Goal: Information Seeking & Learning: Learn about a topic

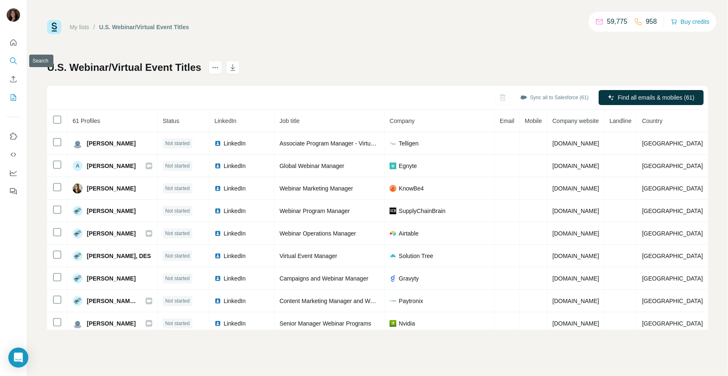
click at [16, 67] on button "Search" at bounding box center [13, 60] width 13 height 15
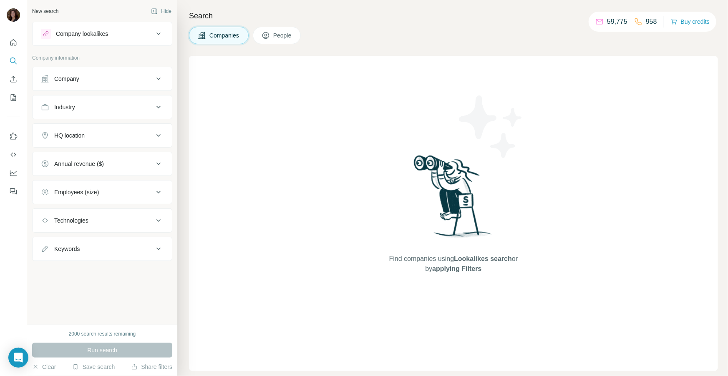
click at [130, 77] on div "Company" at bounding box center [97, 79] width 113 height 8
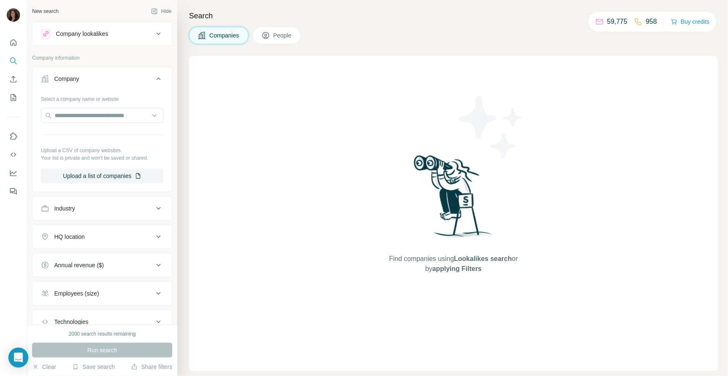
click at [157, 77] on icon at bounding box center [158, 79] width 10 height 10
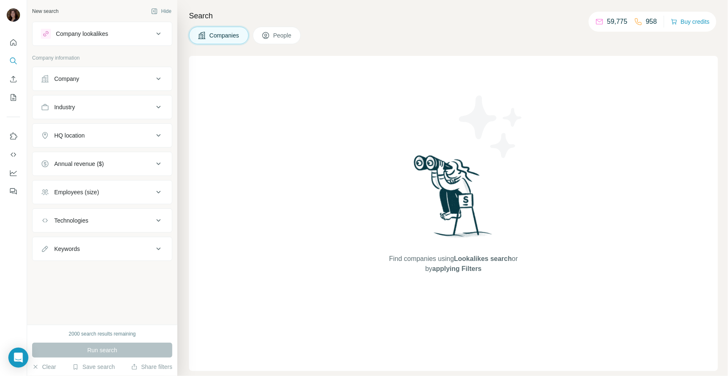
click at [133, 103] on div "Industry" at bounding box center [97, 107] width 113 height 8
click at [123, 132] on div "HQ location" at bounding box center [97, 135] width 113 height 8
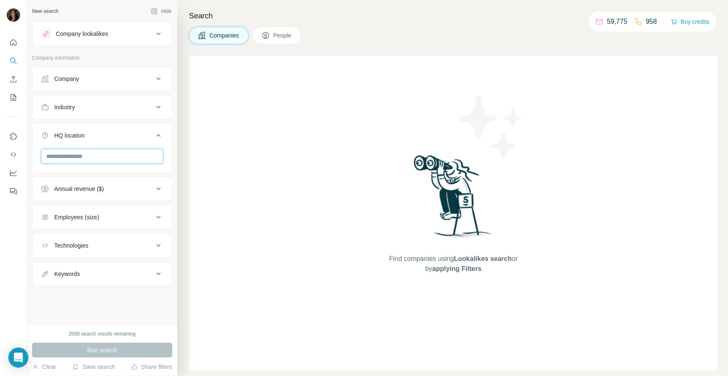
click at [107, 158] on input "text" at bounding box center [102, 156] width 123 height 15
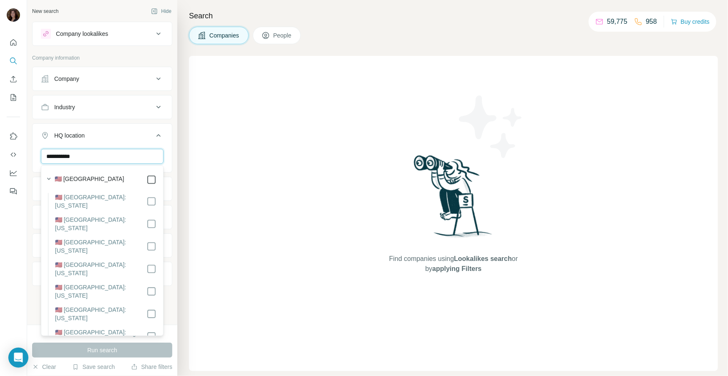
type input "**********"
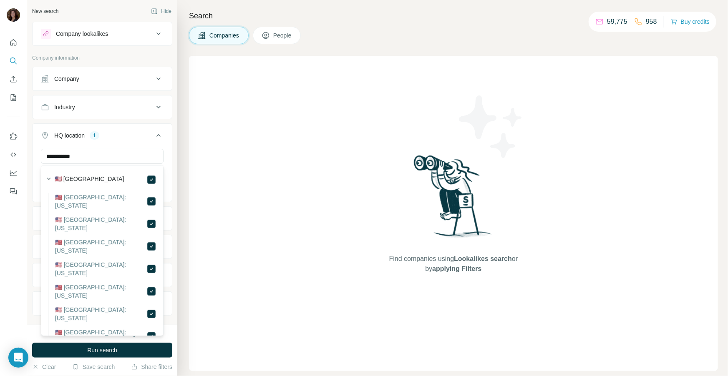
click at [159, 138] on icon at bounding box center [158, 136] width 10 height 10
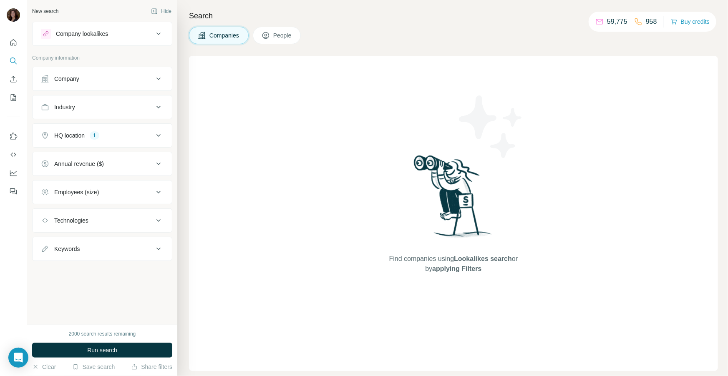
click at [159, 188] on icon at bounding box center [158, 192] width 10 height 10
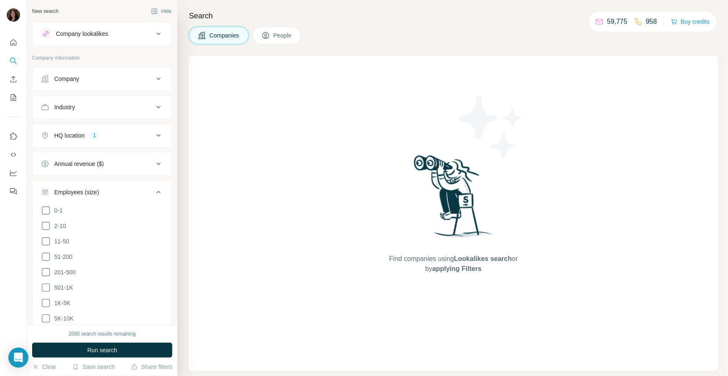
click at [159, 188] on icon at bounding box center [158, 192] width 10 height 10
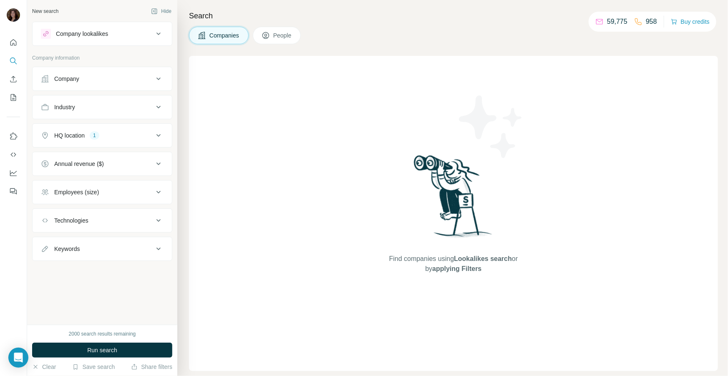
click at [159, 188] on icon at bounding box center [158, 192] width 10 height 10
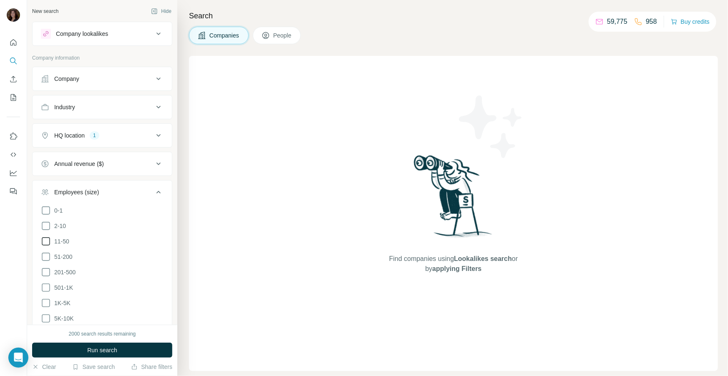
click at [47, 240] on icon at bounding box center [46, 241] width 10 height 10
click at [45, 257] on icon at bounding box center [46, 257] width 10 height 10
click at [45, 268] on icon at bounding box center [46, 272] width 10 height 10
click at [45, 286] on icon at bounding box center [46, 288] width 10 height 10
click at [47, 300] on icon at bounding box center [46, 303] width 10 height 10
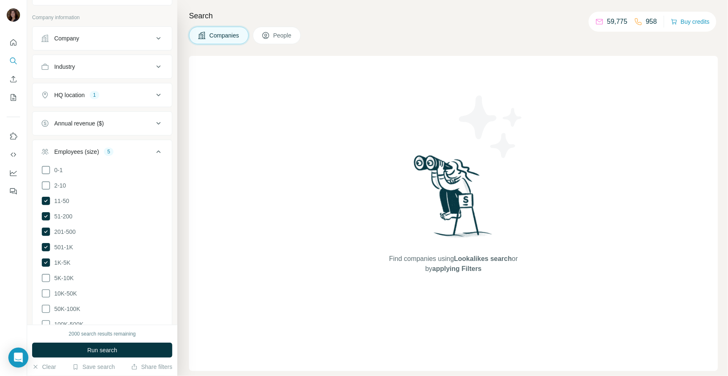
scroll to position [41, 0]
click at [46, 200] on icon at bounding box center [45, 200] width 3 height 3
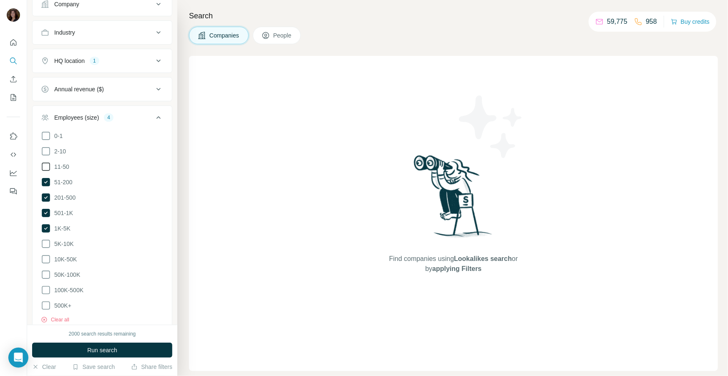
scroll to position [157, 0]
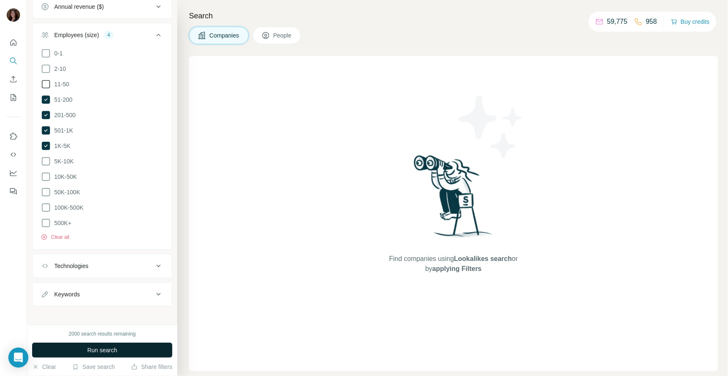
click at [81, 351] on button "Run search" at bounding box center [102, 350] width 140 height 15
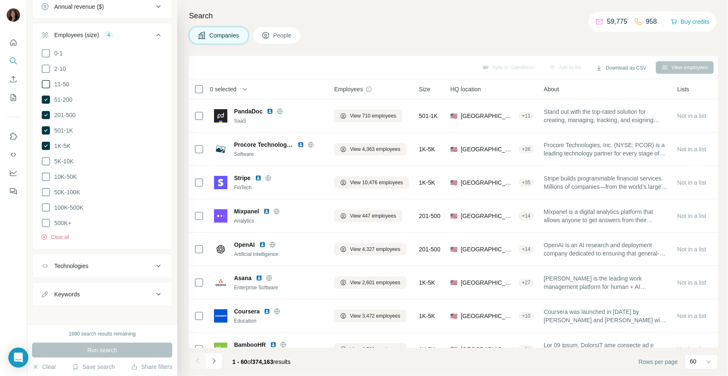
click at [273, 37] on button "People" at bounding box center [277, 36] width 48 height 18
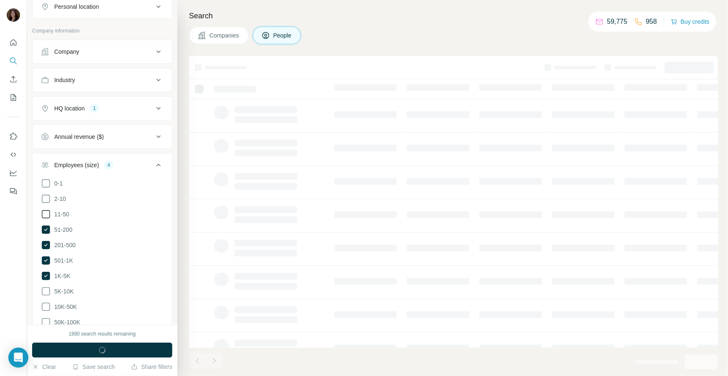
scroll to position [287, 0]
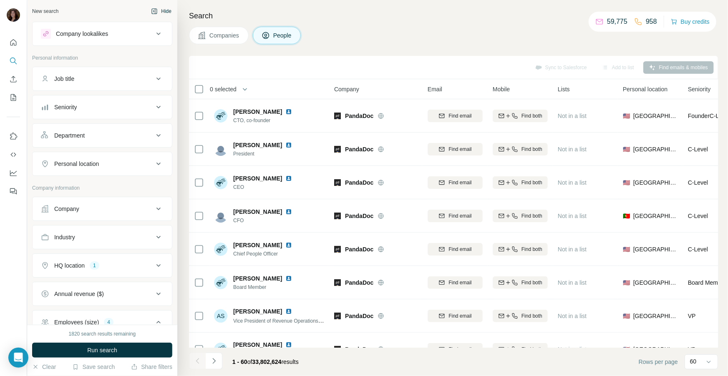
click at [165, 12] on button "Hide" at bounding box center [161, 11] width 32 height 13
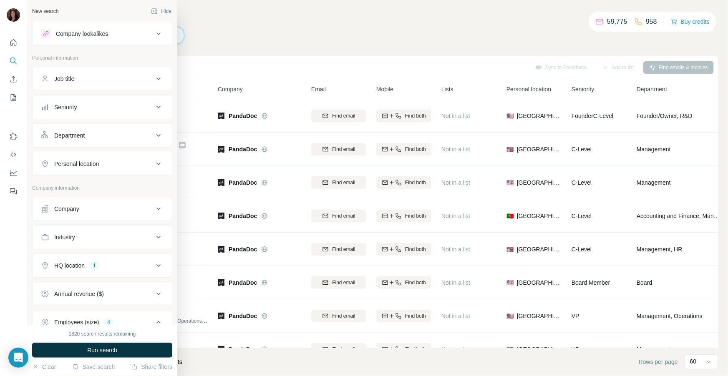
click at [46, 85] on button "Job title" at bounding box center [102, 79] width 139 height 20
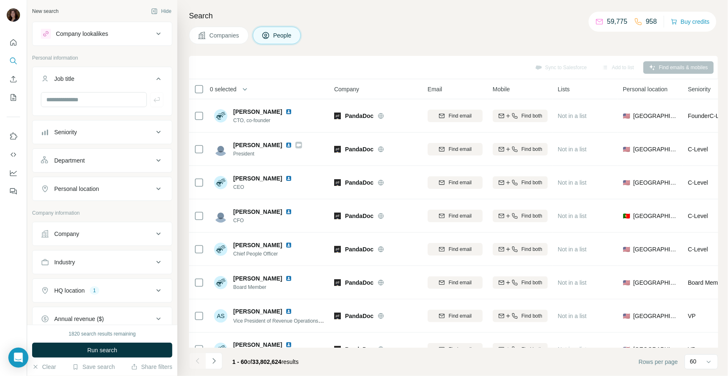
click at [78, 78] on div "Job title" at bounding box center [97, 79] width 113 height 8
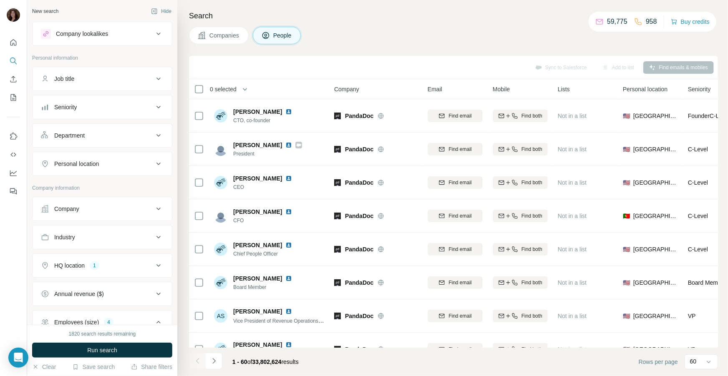
click at [80, 78] on div "Job title" at bounding box center [97, 79] width 113 height 8
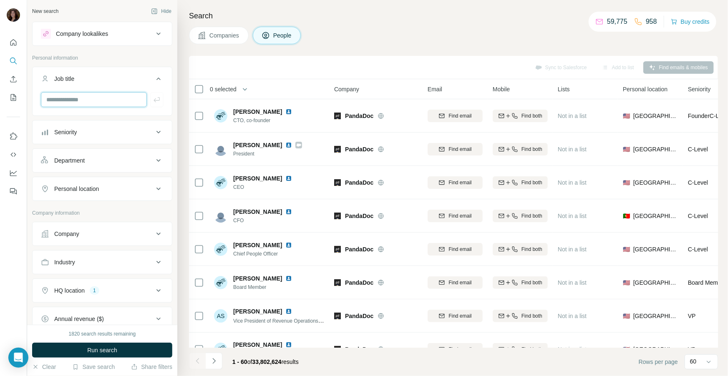
click at [77, 98] on input "text" at bounding box center [94, 99] width 106 height 15
type input "**********"
click at [156, 101] on icon "button" at bounding box center [157, 99] width 8 height 8
click at [124, 104] on input "text" at bounding box center [94, 99] width 106 height 15
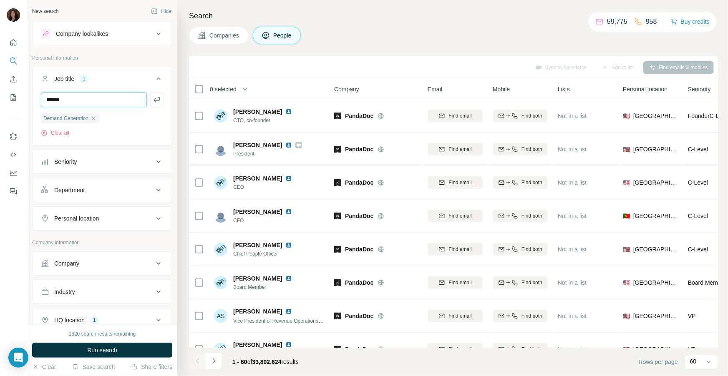
type input "******"
click at [91, 163] on div "Seniority" at bounding box center [97, 162] width 113 height 8
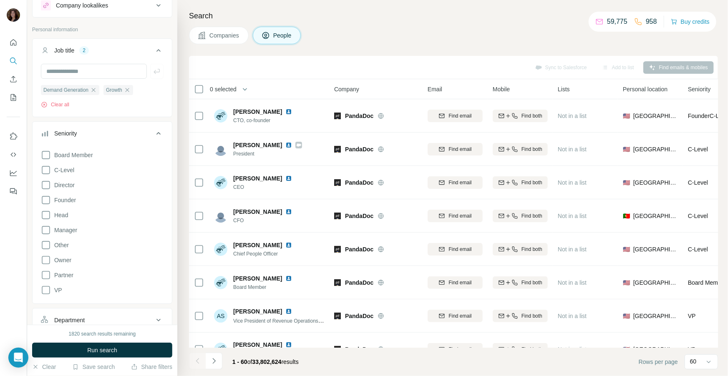
scroll to position [29, 0]
click at [54, 229] on span "Manager" at bounding box center [64, 230] width 26 height 8
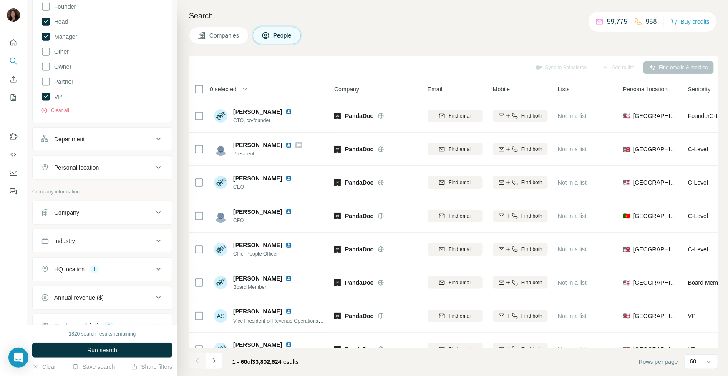
scroll to position [235, 0]
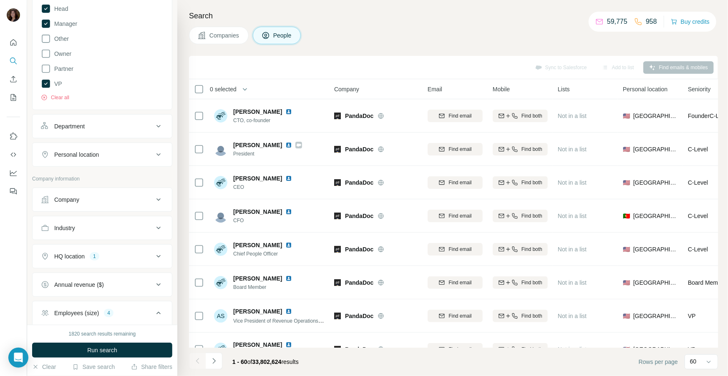
click at [118, 156] on div "Personal location" at bounding box center [97, 155] width 113 height 8
click at [105, 171] on input "text" at bounding box center [102, 175] width 123 height 15
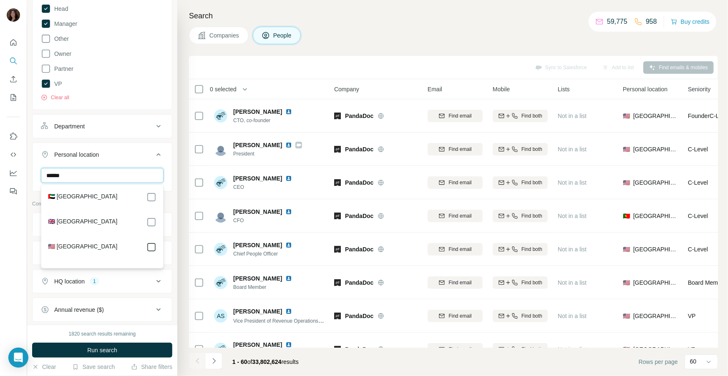
type input "******"
click at [160, 158] on icon at bounding box center [158, 155] width 10 height 10
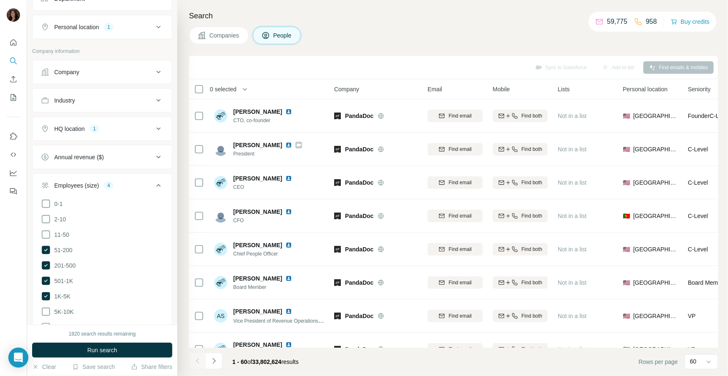
scroll to position [370, 0]
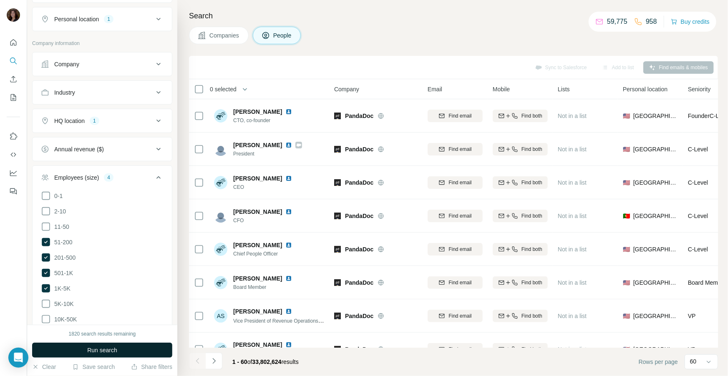
click at [100, 350] on span "Run search" at bounding box center [102, 350] width 30 height 8
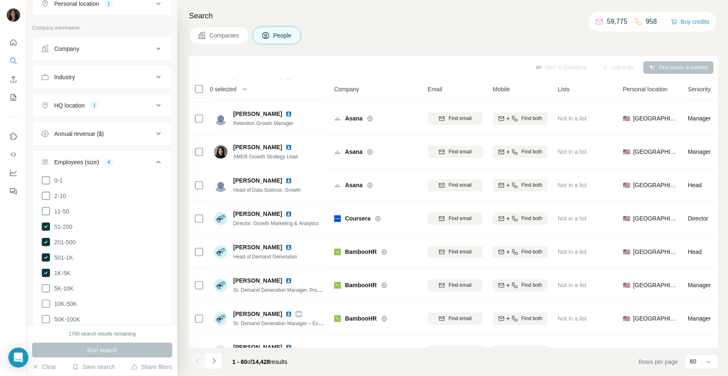
scroll to position [385, 0]
click at [47, 271] on icon at bounding box center [46, 274] width 8 height 8
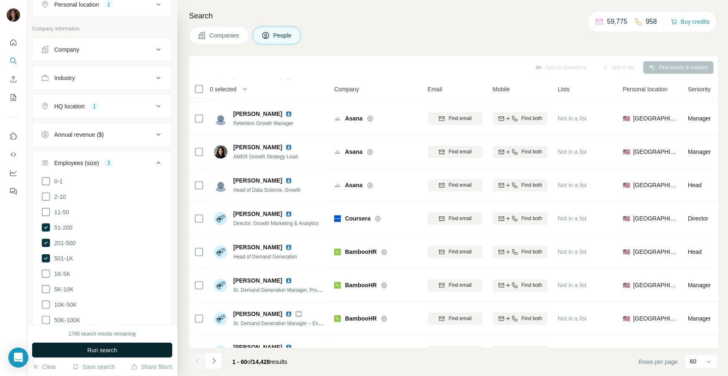
click at [83, 350] on button "Run search" at bounding box center [102, 350] width 140 height 15
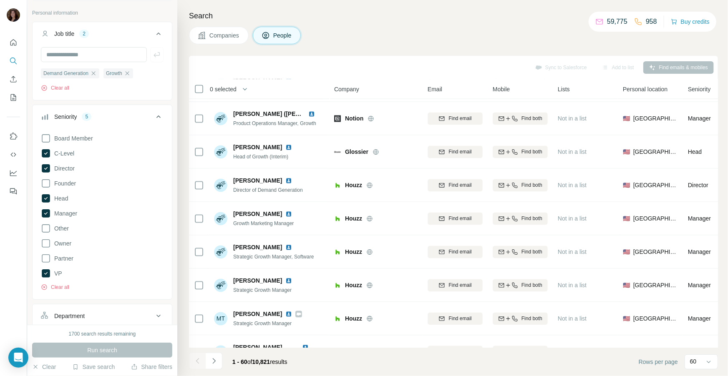
scroll to position [16, 0]
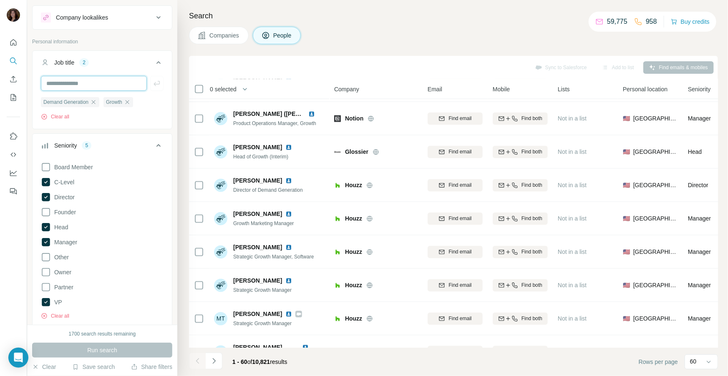
click at [104, 84] on input "text" at bounding box center [94, 83] width 106 height 15
type input "********"
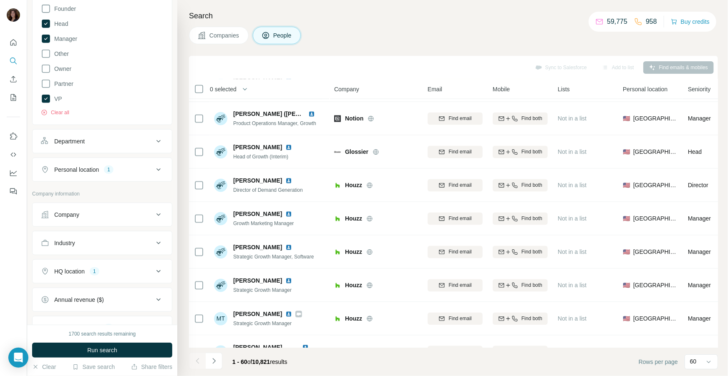
scroll to position [240, 0]
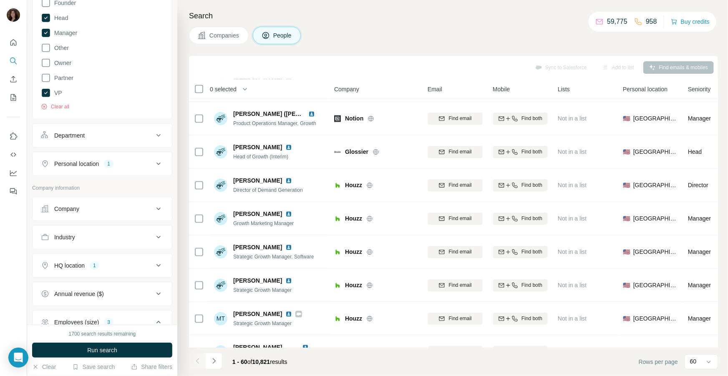
click at [134, 235] on div "Industry" at bounding box center [97, 237] width 113 height 8
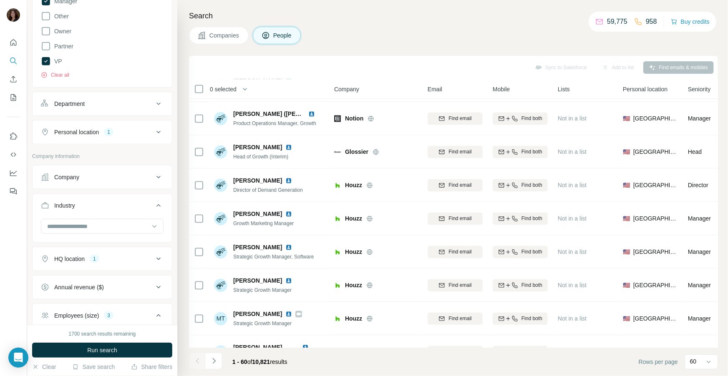
scroll to position [275, 0]
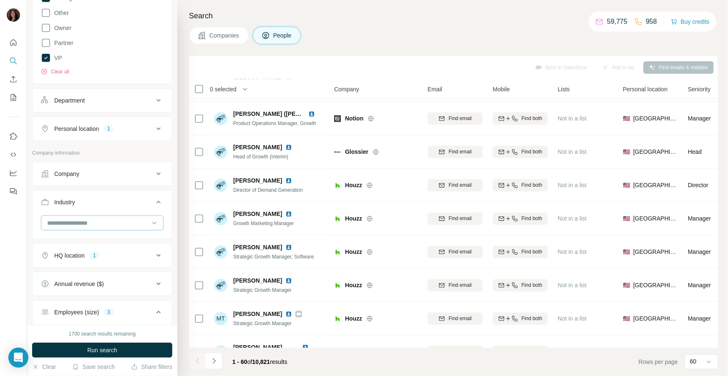
click at [136, 226] on input at bounding box center [97, 223] width 103 height 9
click at [128, 222] on input at bounding box center [97, 223] width 103 height 9
click at [100, 223] on input at bounding box center [97, 223] width 103 height 9
type input "****"
click at [78, 242] on div "SaaS" at bounding box center [102, 241] width 108 height 8
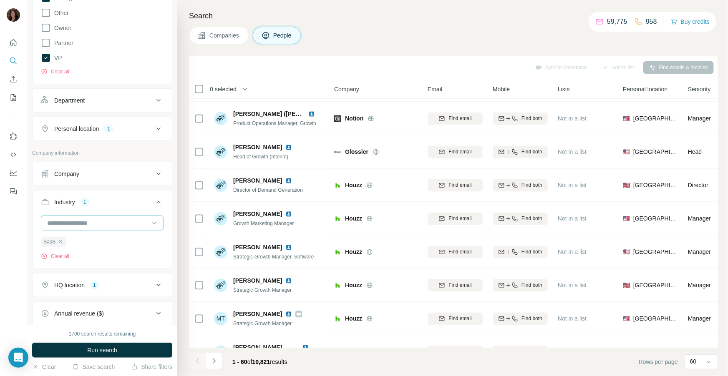
click at [81, 220] on input at bounding box center [97, 223] width 103 height 9
type input "*"
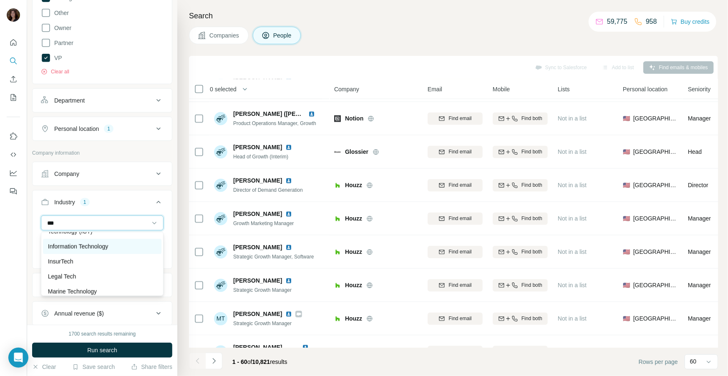
type input "***"
click at [88, 250] on p "Information Technology" at bounding box center [78, 246] width 60 height 8
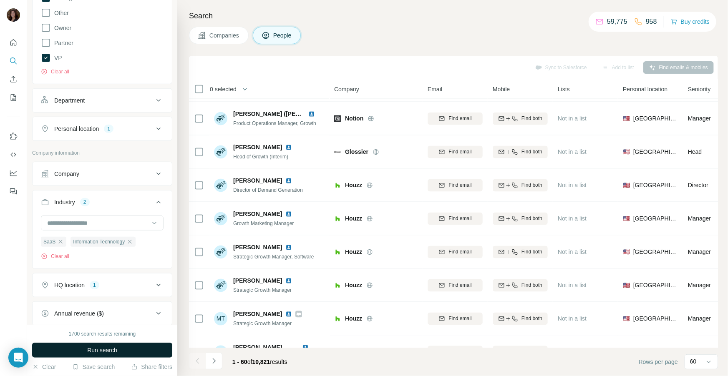
click at [96, 351] on span "Run search" at bounding box center [102, 350] width 30 height 8
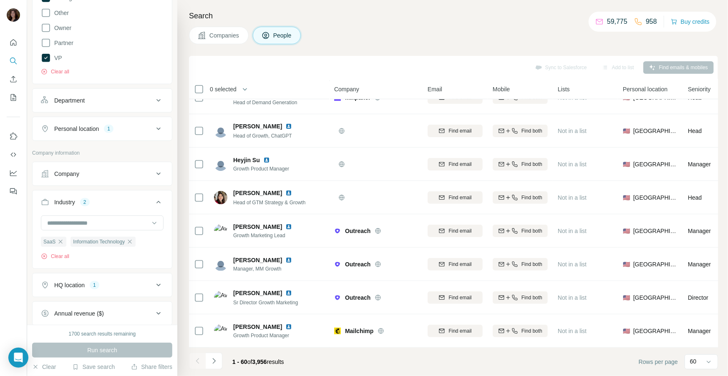
scroll to position [764, 0]
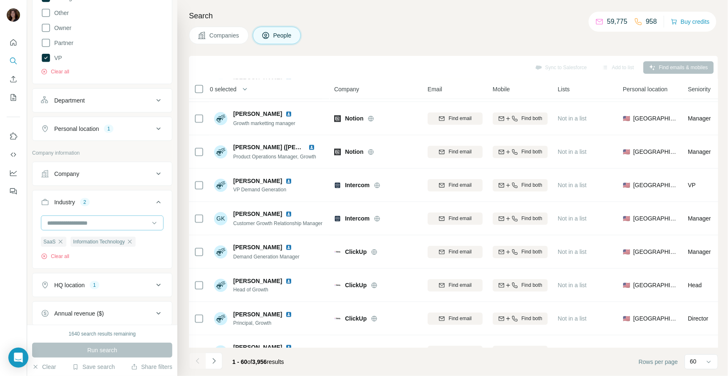
click at [100, 226] on input at bounding box center [97, 223] width 103 height 9
click at [155, 219] on icon at bounding box center [154, 223] width 8 height 8
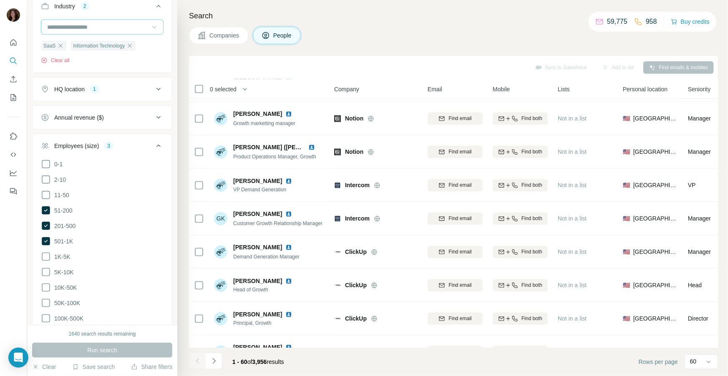
scroll to position [473, 0]
click at [44, 235] on icon at bounding box center [46, 239] width 8 height 8
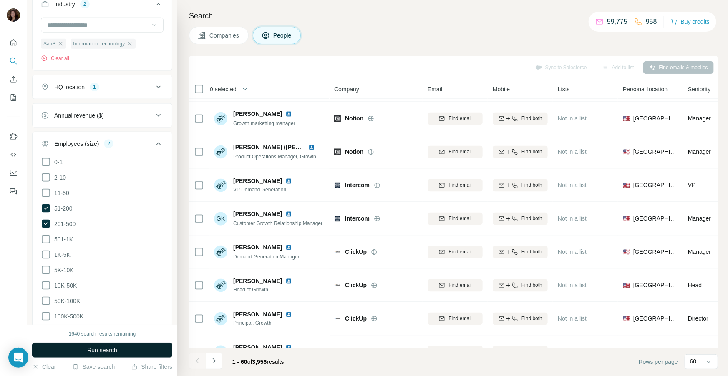
click at [70, 349] on button "Run search" at bounding box center [102, 350] width 140 height 15
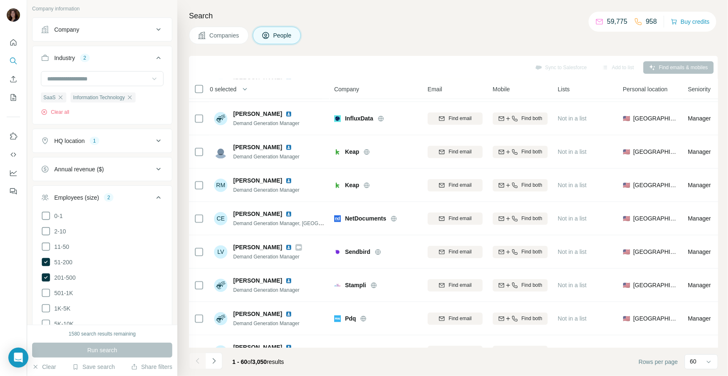
scroll to position [421, 0]
click at [155, 143] on icon at bounding box center [158, 140] width 10 height 10
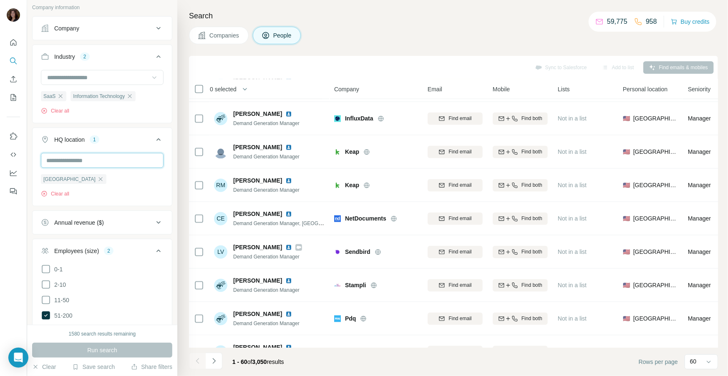
click at [96, 161] on input "text" at bounding box center [102, 160] width 123 height 15
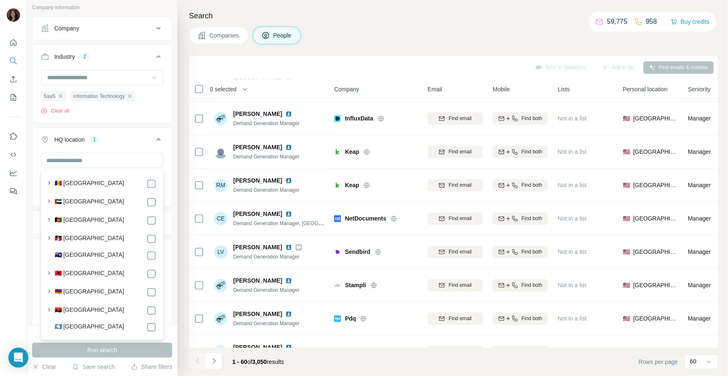
click at [146, 145] on button "HQ location 1" at bounding box center [102, 141] width 139 height 23
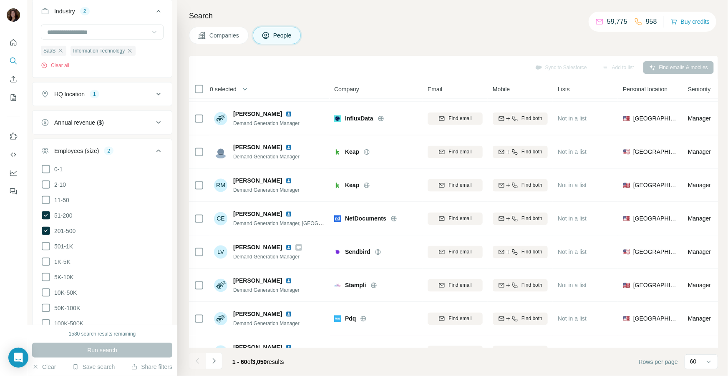
scroll to position [582, 0]
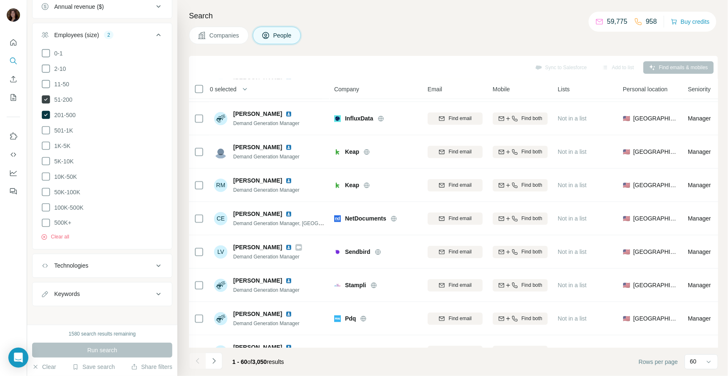
click at [45, 98] on icon at bounding box center [46, 99] width 8 height 8
click at [87, 354] on span "Run search" at bounding box center [102, 350] width 30 height 8
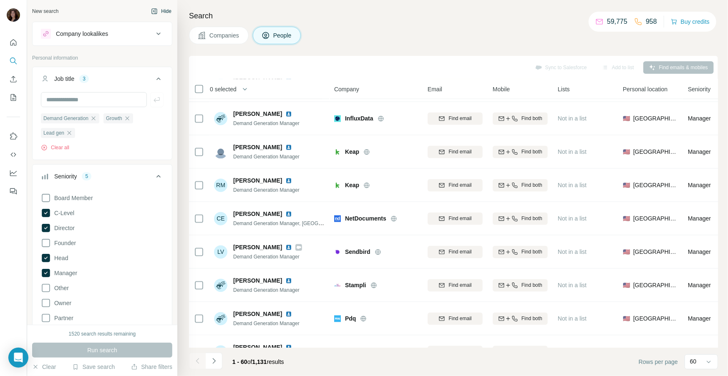
click at [163, 11] on button "Hide" at bounding box center [161, 11] width 32 height 13
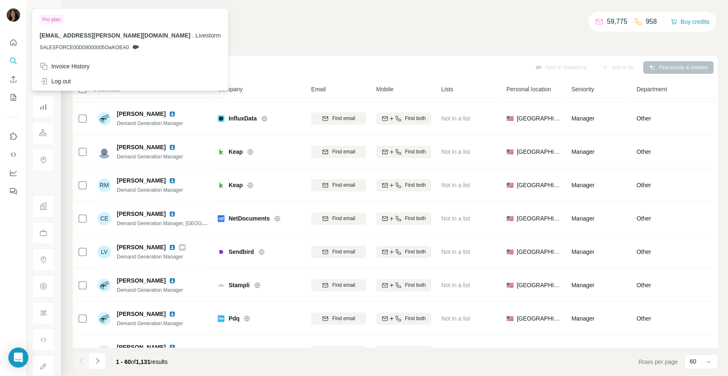
click at [209, 51] on div "Search Companies People Sync to Salesforce Add to list Find emails & mobiles 0 …" at bounding box center [394, 188] width 667 height 376
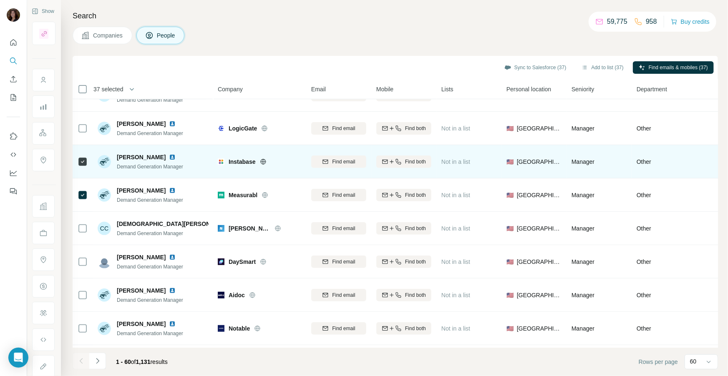
scroll to position [1753, 0]
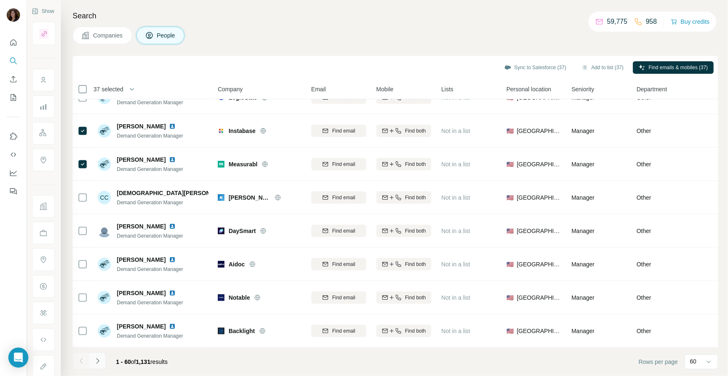
click at [99, 363] on icon "Navigate to next page" at bounding box center [97, 361] width 8 height 8
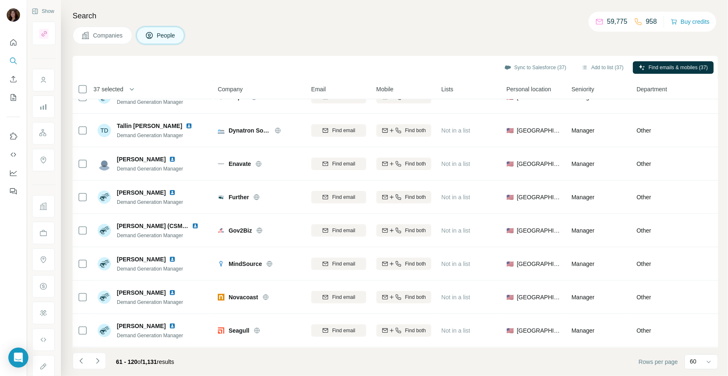
scroll to position [0, 0]
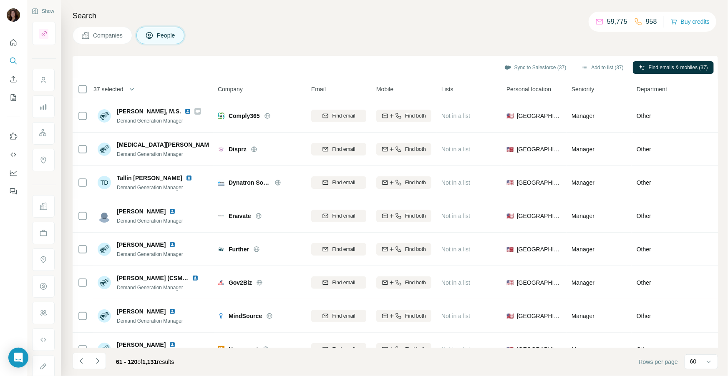
click at [48, 85] on div at bounding box center [43, 80] width 23 height 23
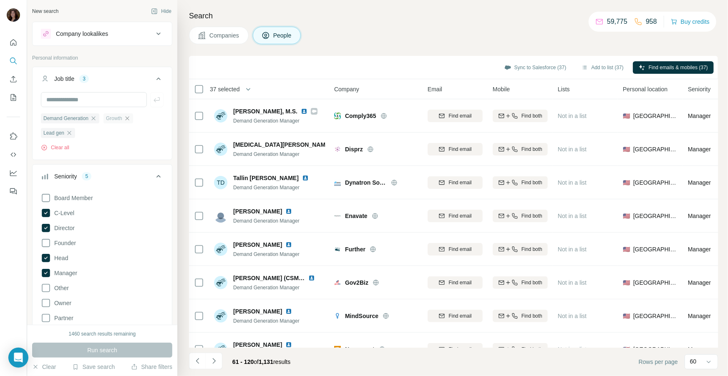
click at [128, 121] on icon "button" at bounding box center [127, 118] width 7 height 7
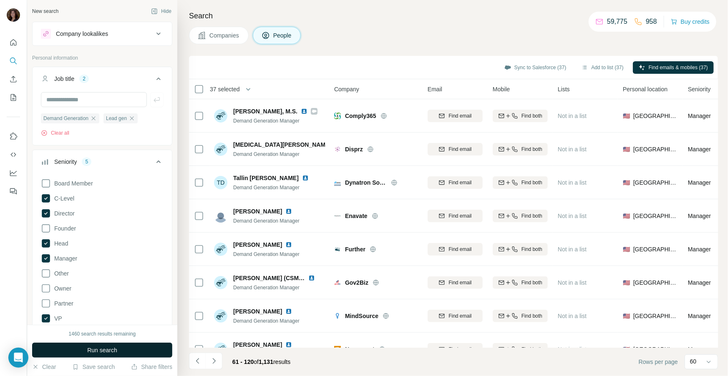
click at [112, 347] on span "Run search" at bounding box center [102, 350] width 30 height 8
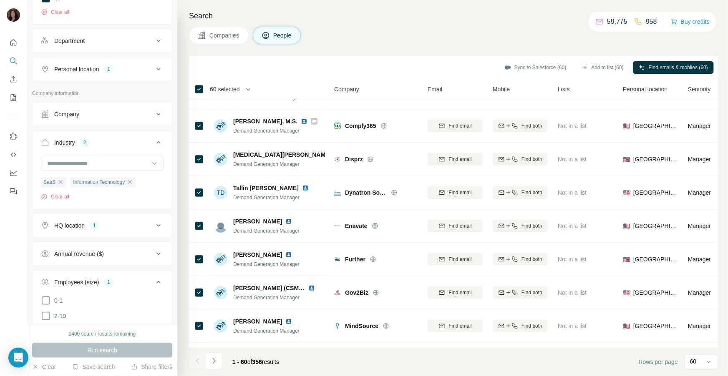
scroll to position [1753, 0]
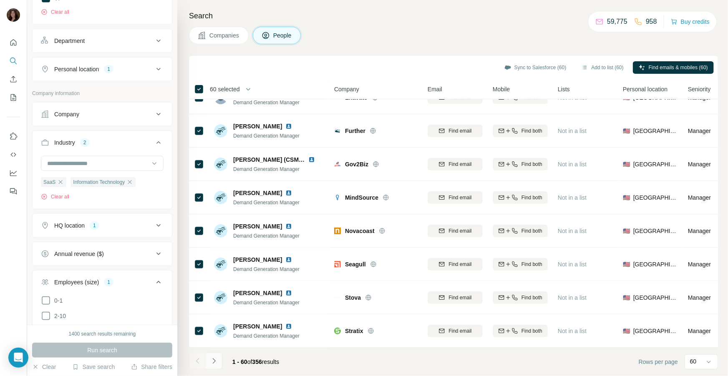
click at [217, 360] on icon "Navigate to next page" at bounding box center [214, 361] width 8 height 8
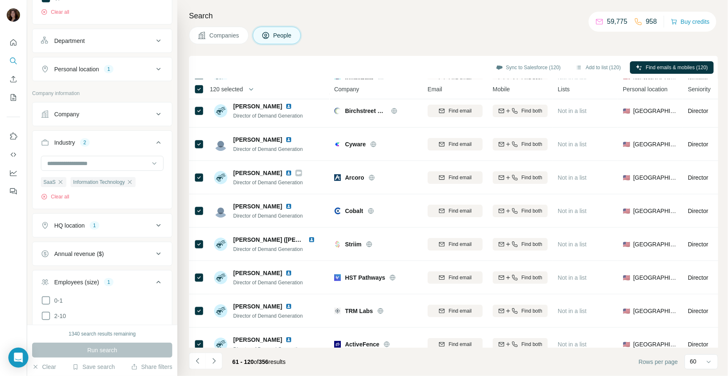
scroll to position [1753, 0]
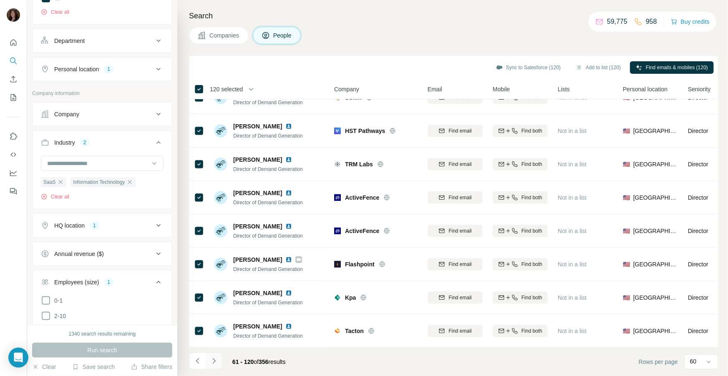
click at [213, 362] on icon "Navigate to next page" at bounding box center [214, 361] width 8 height 8
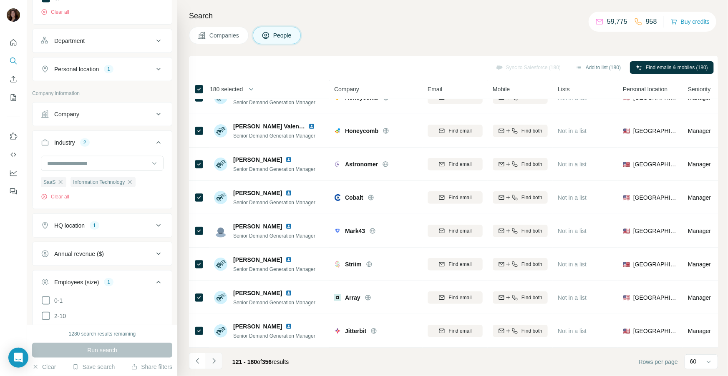
click at [216, 359] on icon "Navigate to next page" at bounding box center [214, 361] width 8 height 8
click at [214, 359] on icon "Navigate to next page" at bounding box center [214, 361] width 8 height 8
click at [219, 362] on button "Navigate to next page" at bounding box center [214, 361] width 17 height 17
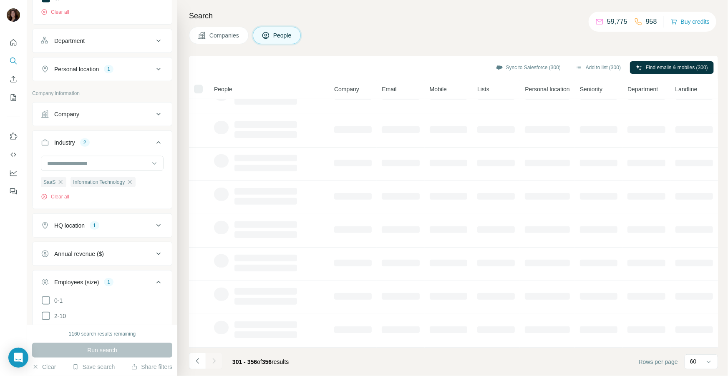
scroll to position [0, 0]
click at [594, 68] on button "Add to list (300)" at bounding box center [598, 67] width 57 height 13
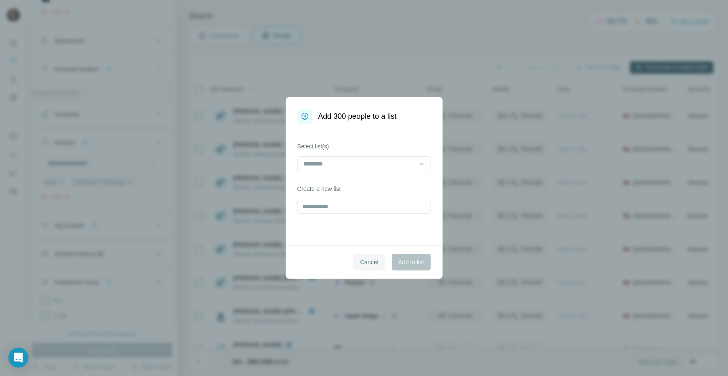
click at [366, 264] on span "Cancel" at bounding box center [369, 262] width 18 height 8
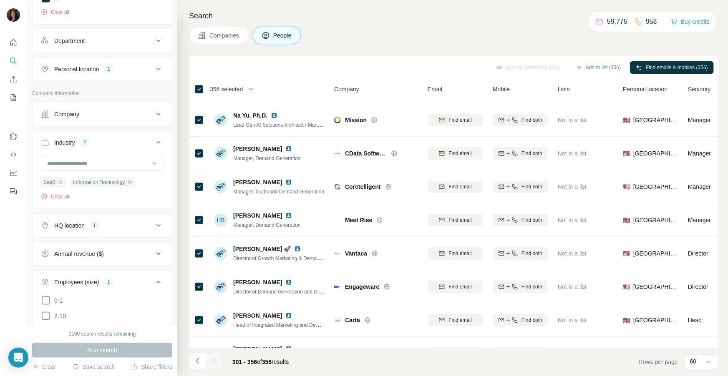
scroll to position [1620, 0]
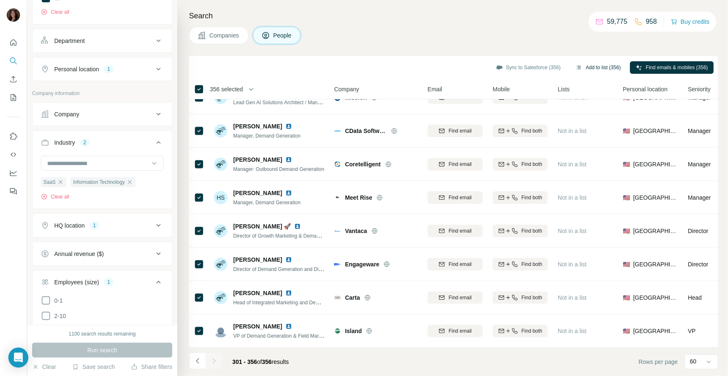
click at [590, 71] on button "Add to list (356)" at bounding box center [598, 67] width 57 height 13
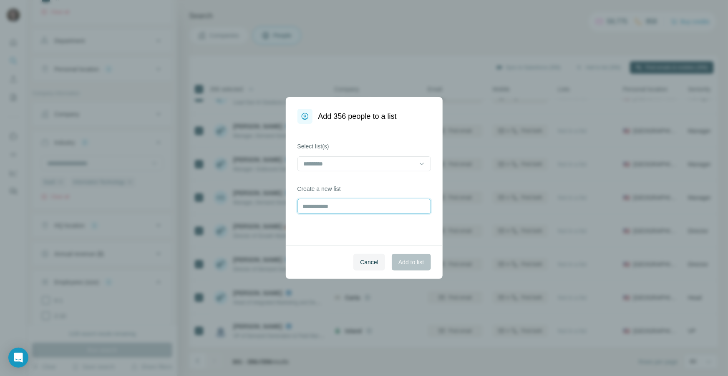
click at [373, 204] on input "text" at bounding box center [363, 206] width 133 height 15
type input "**********"
click at [415, 261] on span "Add to list" at bounding box center [410, 262] width 25 height 8
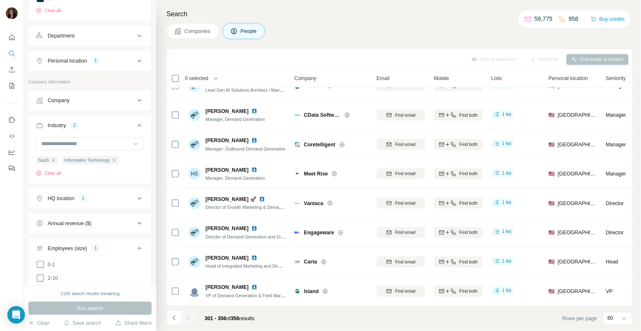
scroll to position [1620, 0]
click at [319, 23] on div "Search Companies People Sync to Salesforce Add to list Find emails & mobiles 0 …" at bounding box center [452, 188] width 550 height 376
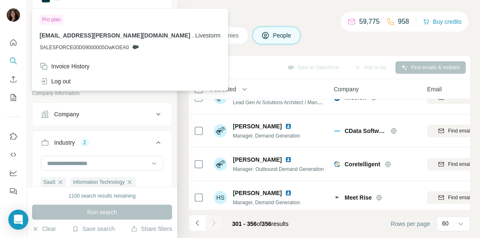
click at [271, 17] on h4 "Search" at bounding box center [329, 16] width 281 height 12
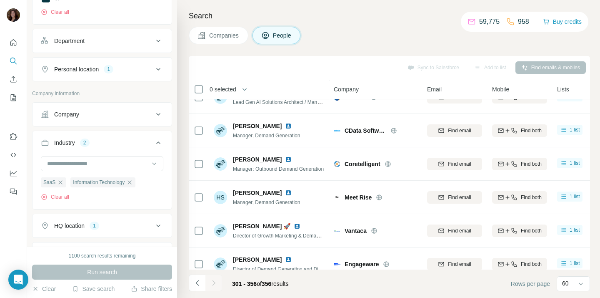
scroll to position [1620, 0]
